Goal: Task Accomplishment & Management: Manage account settings

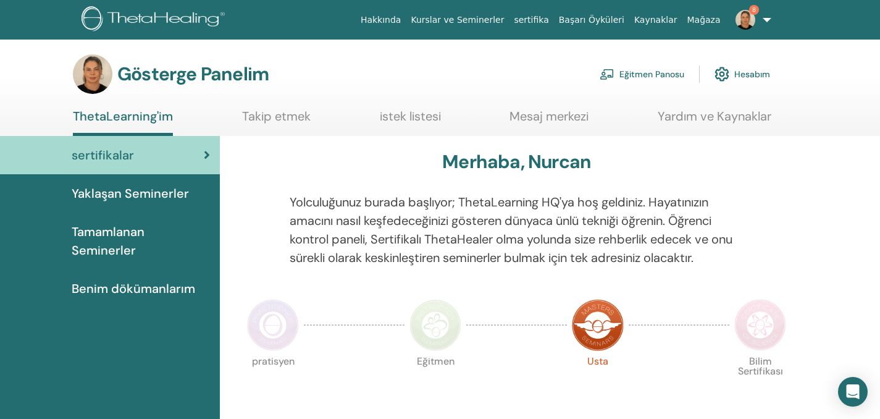
click at [660, 75] on font "Eğitmen Panosu" at bounding box center [652, 74] width 65 height 11
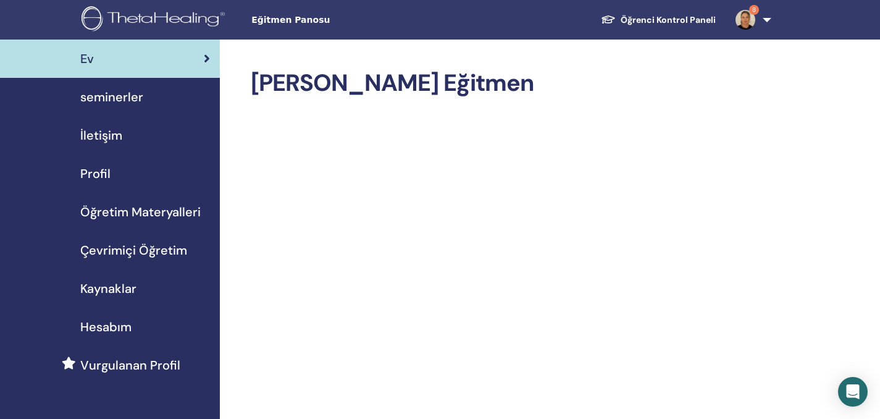
click at [124, 93] on span "seminerler" at bounding box center [111, 97] width 63 height 19
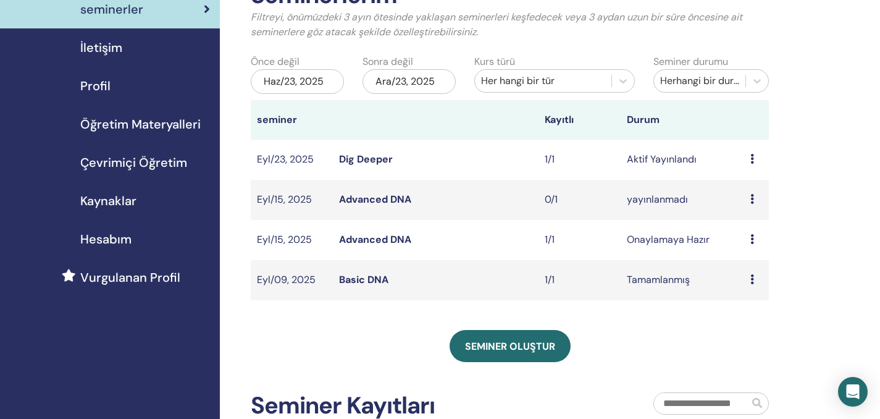
scroll to position [131, 0]
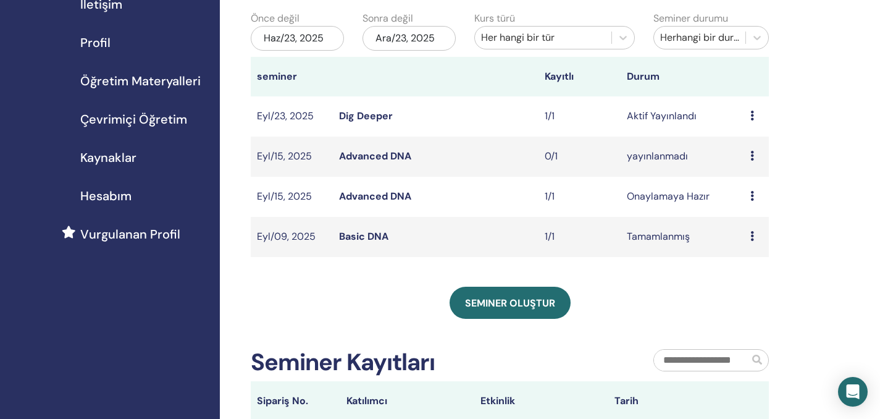
click at [754, 116] on icon at bounding box center [753, 116] width 4 height 10
click at [757, 146] on link "Düzenlemek" at bounding box center [754, 144] width 55 height 13
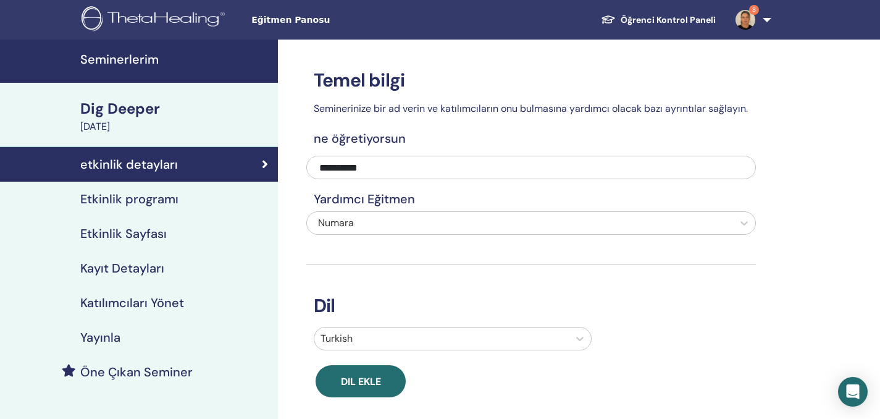
click at [120, 202] on h4 "Etkinlik programı" at bounding box center [129, 198] width 98 height 15
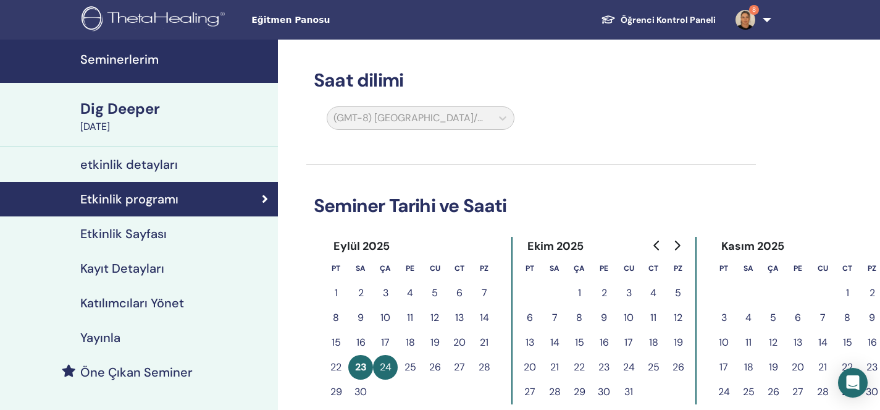
click at [158, 376] on h4 "Öne Çıkan Seminer" at bounding box center [136, 371] width 112 height 15
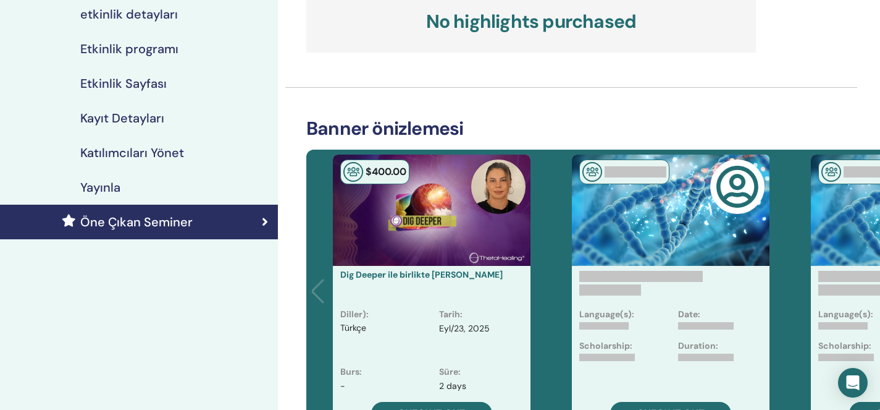
scroll to position [186, 0]
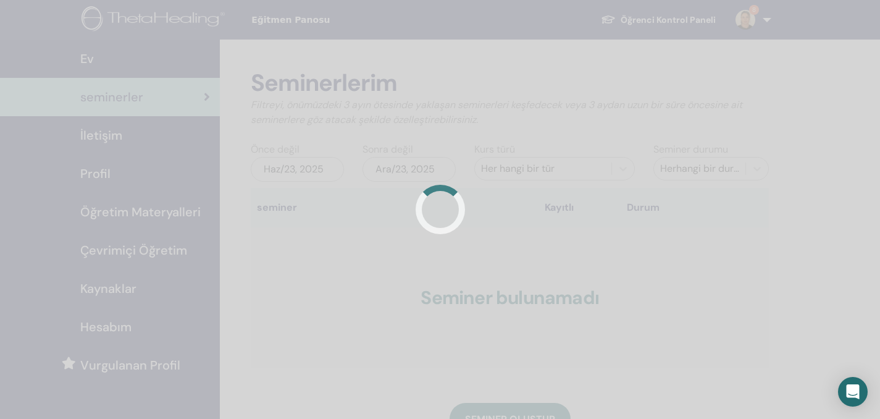
scroll to position [130, 0]
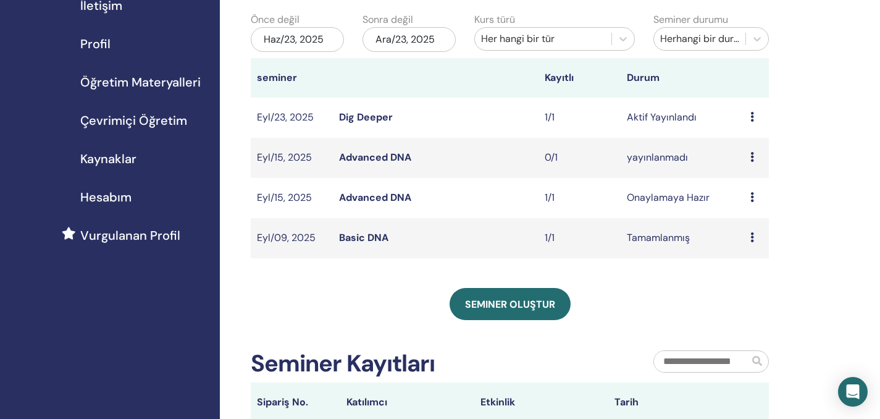
click at [694, 117] on td "Aktif Yayınlandı" at bounding box center [683, 118] width 124 height 40
click at [753, 117] on icon at bounding box center [753, 117] width 4 height 10
click at [765, 164] on link "katılımcılar" at bounding box center [751, 164] width 50 height 13
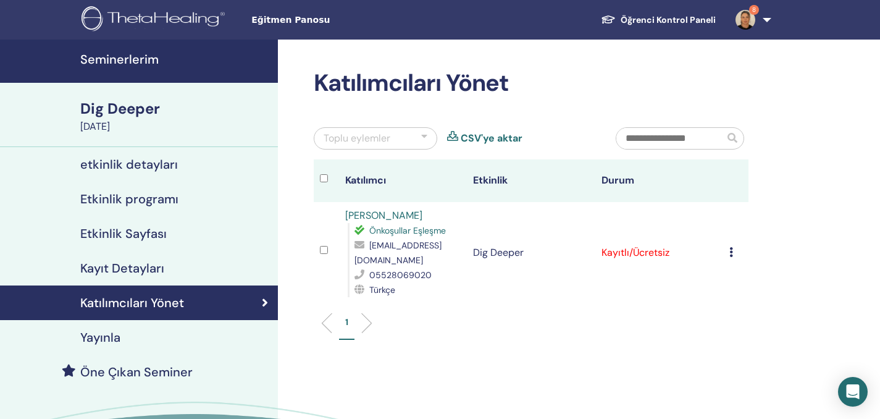
click at [731, 250] on icon at bounding box center [732, 252] width 4 height 10
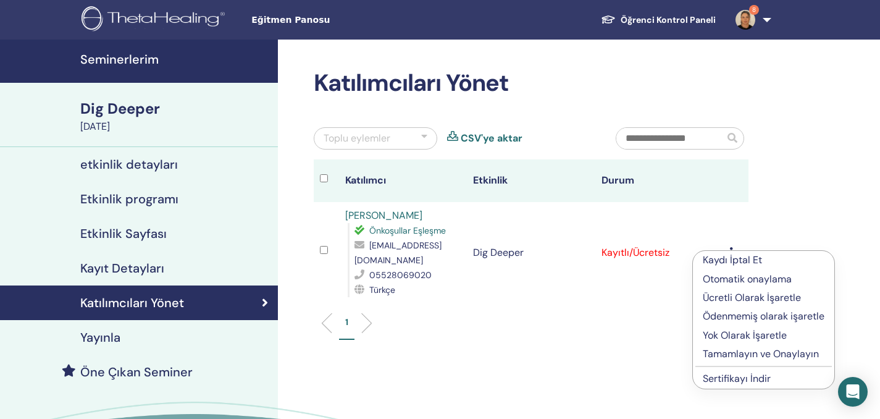
click at [770, 301] on p "Ücretli Olarak İşaretle" at bounding box center [764, 297] width 122 height 15
